Goal: Transaction & Acquisition: Purchase product/service

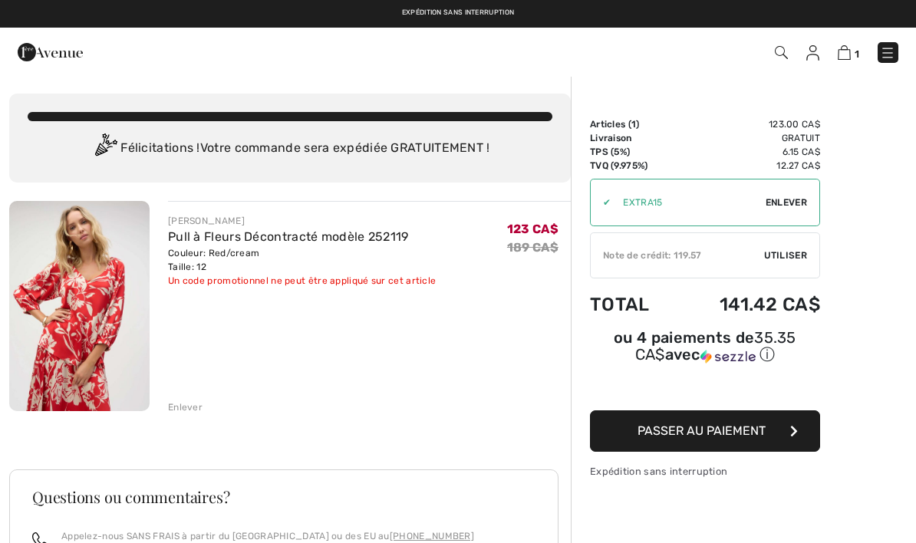
click at [790, 195] on div "✔ Utiliser Enlever" at bounding box center [705, 203] width 230 height 48
click at [794, 246] on div "✔ Note de crédit: 119.57 Utiliser Enlever" at bounding box center [705, 255] width 230 height 46
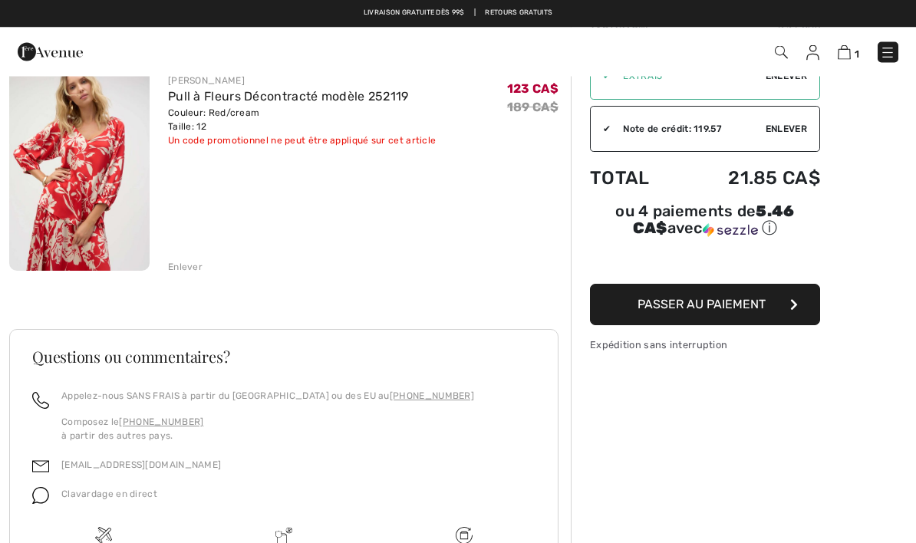
scroll to position [140, 0]
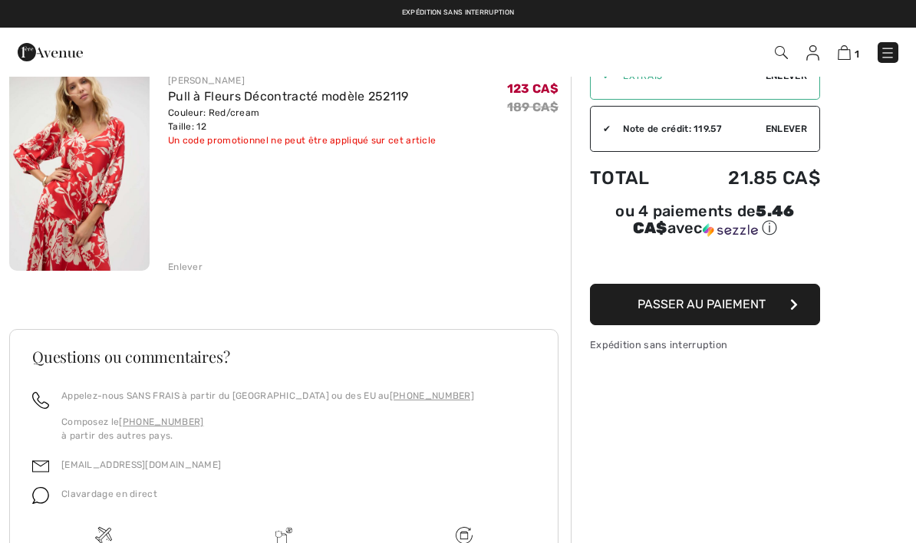
click at [769, 311] on button "Passer au paiement" at bounding box center [705, 304] width 230 height 41
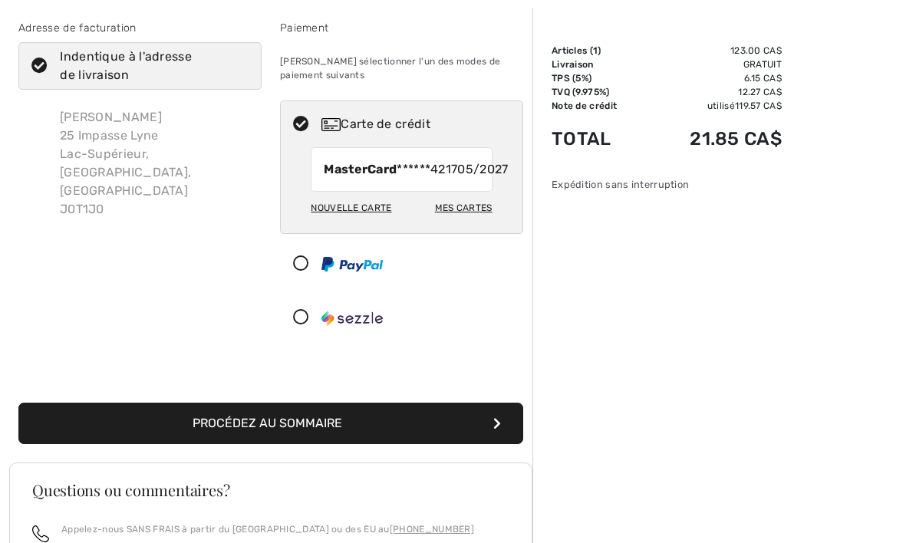
scroll to position [74, 0]
click at [494, 433] on button "Procédez au sommaire" at bounding box center [270, 423] width 505 height 41
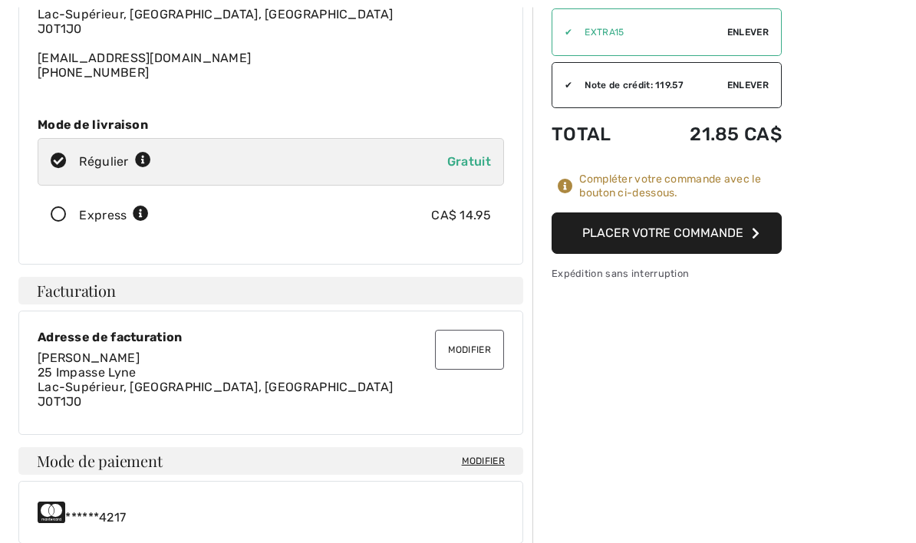
scroll to position [185, 0]
click at [752, 229] on icon "button" at bounding box center [755, 232] width 8 height 12
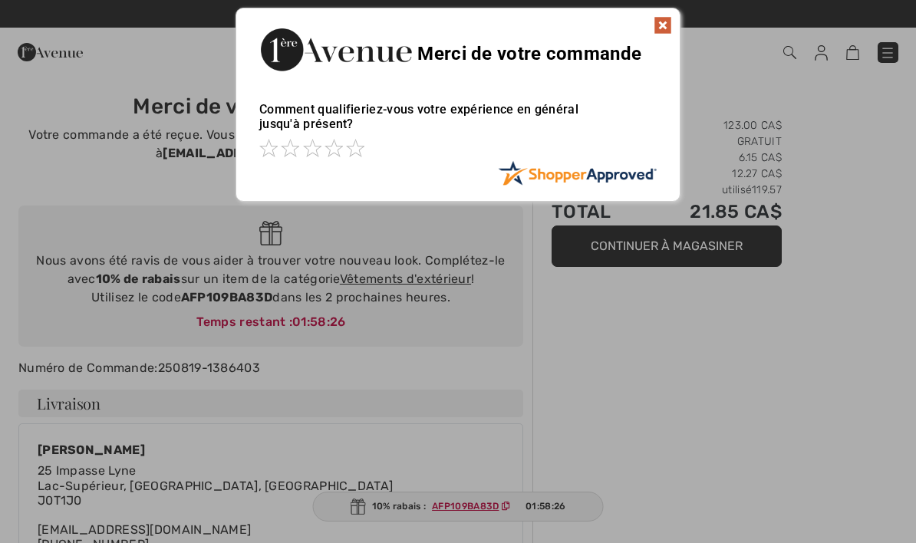
click at [663, 28] on img at bounding box center [662, 25] width 18 height 18
